Goal: Go to known website: Go to known website

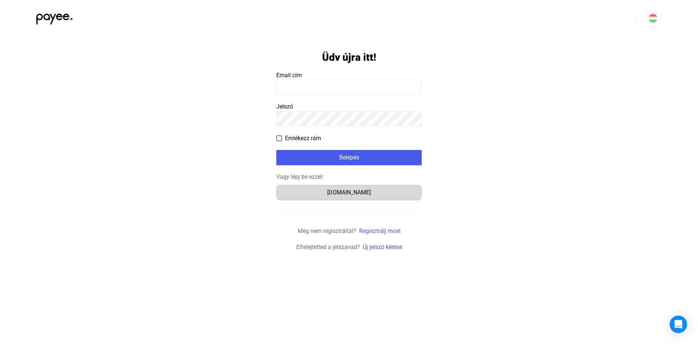
click at [324, 192] on div "[DOMAIN_NAME]" at bounding box center [349, 192] width 140 height 9
